Goal: Find specific page/section: Find specific page/section

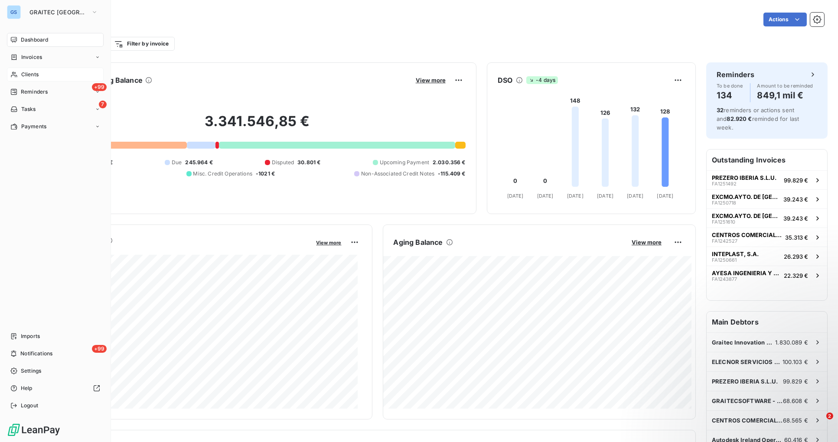
click at [40, 73] on div "Clients" at bounding box center [55, 75] width 97 height 14
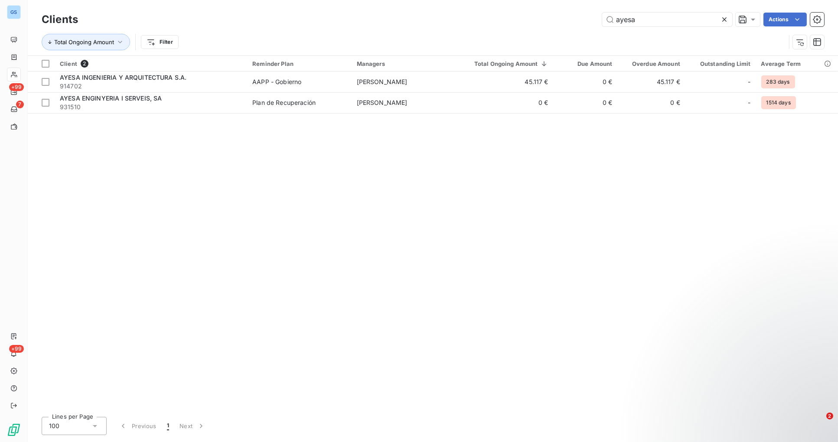
type input "ayesa"
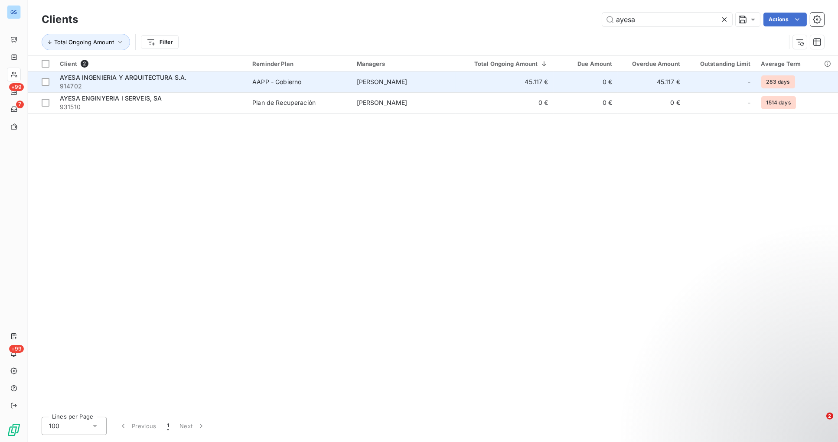
click at [133, 77] on span "AYESA INGENIERIA Y ARQUITECTURA S.A." at bounding box center [123, 77] width 127 height 7
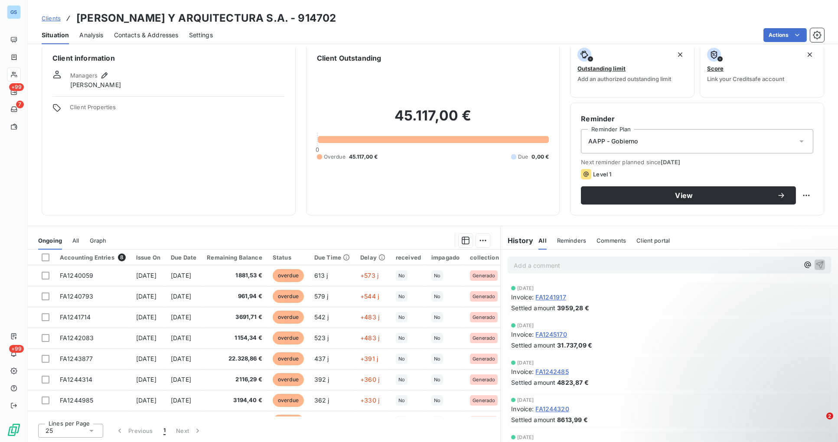
click at [48, 17] on span "Clients" at bounding box center [51, 18] width 19 height 7
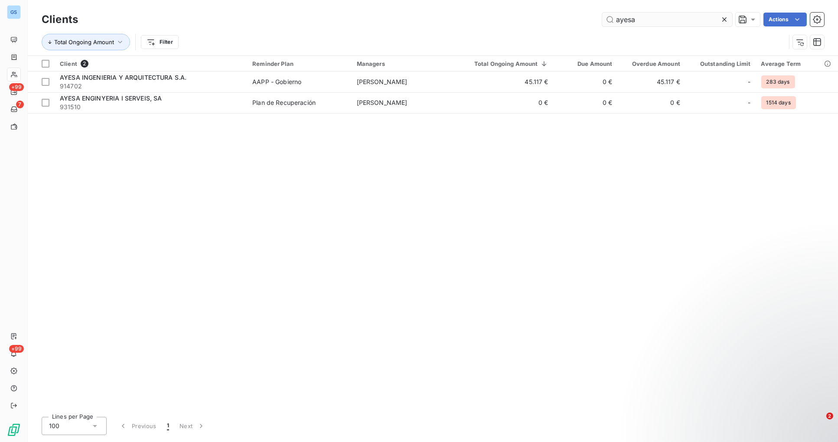
drag, startPoint x: 670, startPoint y: 23, endPoint x: 609, endPoint y: 18, distance: 60.4
click at [609, 18] on input "ayesa" at bounding box center [667, 20] width 130 height 14
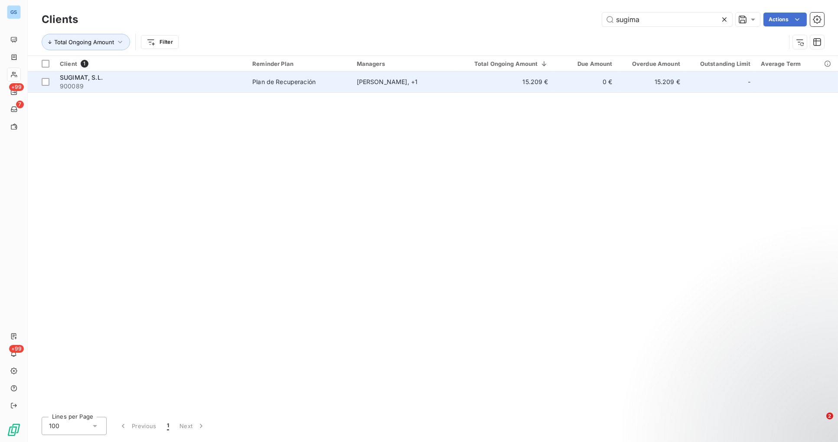
type input "sugima"
click at [97, 77] on span "SUGIMAT, S.L." at bounding box center [81, 77] width 43 height 7
